Goal: Find contact information: Find contact information

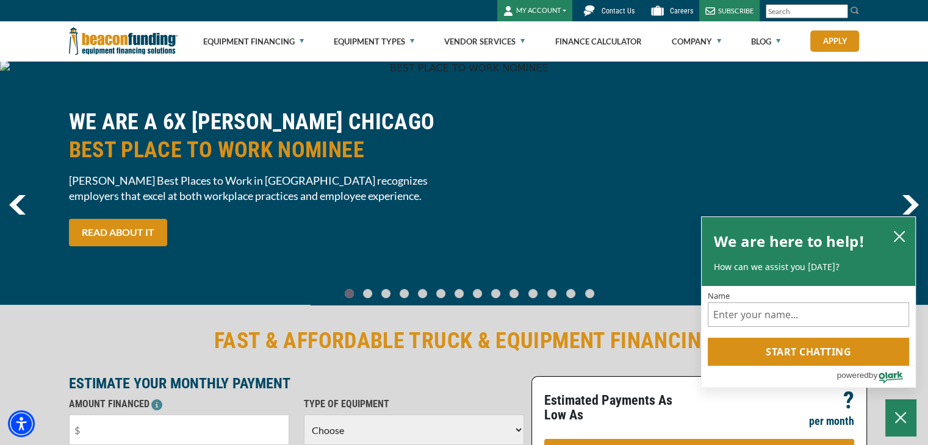
click at [615, 7] on span "Contact Us" at bounding box center [618, 11] width 33 height 9
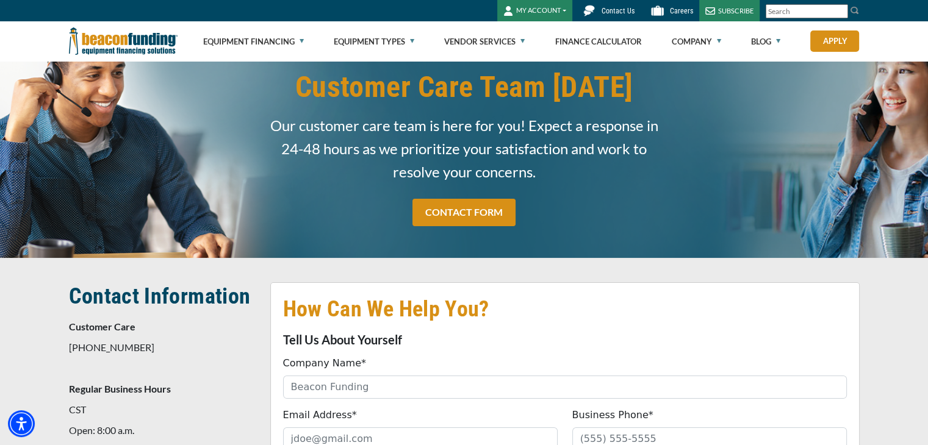
scroll to position [122, 0]
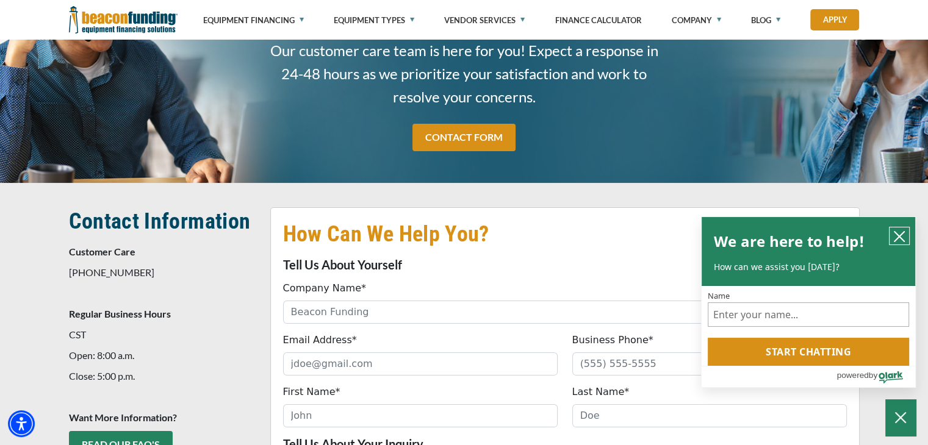
click at [907, 234] on button "close chatbox" at bounding box center [900, 236] width 20 height 17
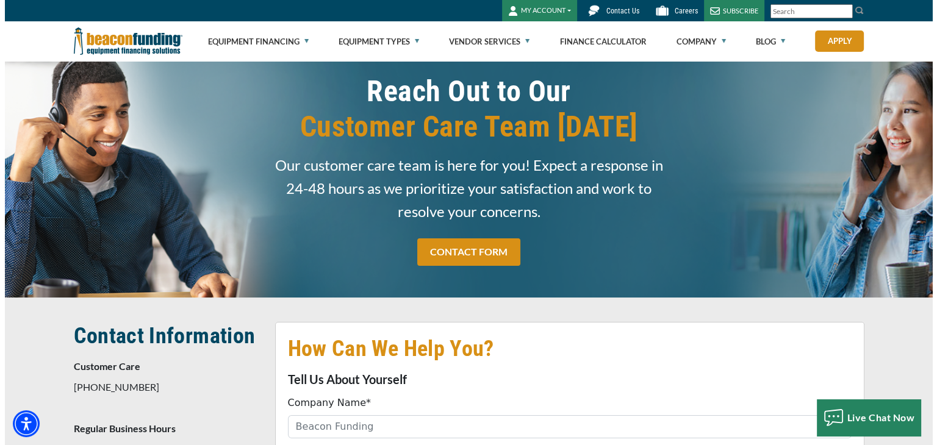
scroll to position [0, 0]
